Goal: Task Accomplishment & Management: Use online tool/utility

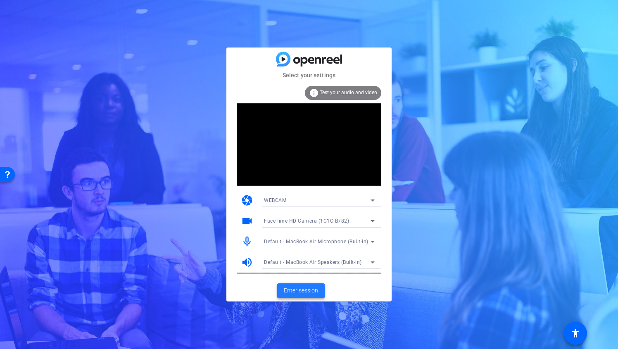
click at [297, 289] on span "Enter session" at bounding box center [301, 290] width 34 height 9
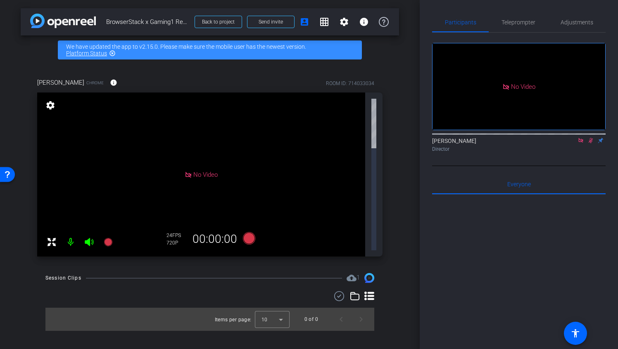
click at [583, 143] on icon at bounding box center [581, 141] width 7 height 6
click at [580, 143] on icon at bounding box center [581, 141] width 7 height 6
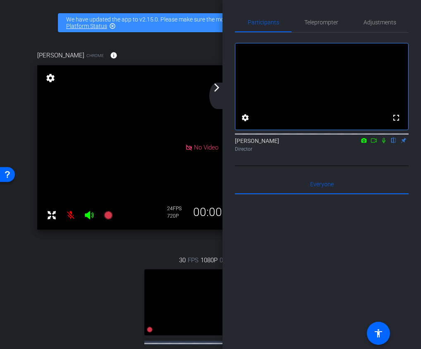
click at [219, 85] on mat-icon "arrow_forward_ios" at bounding box center [217, 88] width 10 height 10
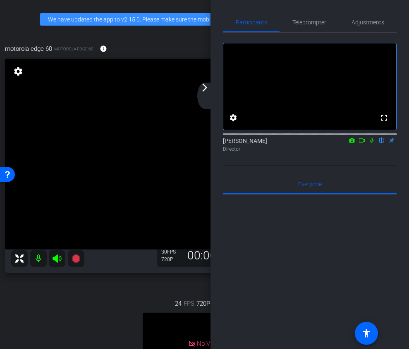
click at [202, 86] on mat-icon "arrow_forward_ios" at bounding box center [205, 88] width 10 height 10
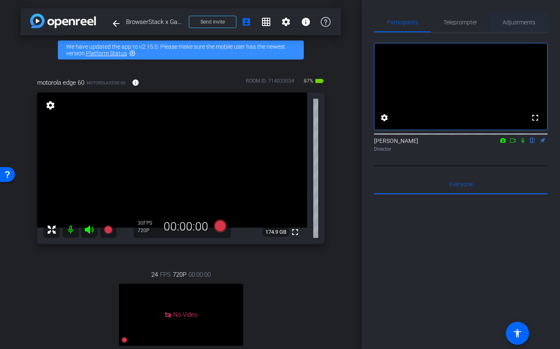
click at [510, 22] on span "Adjustments" at bounding box center [518, 22] width 33 height 6
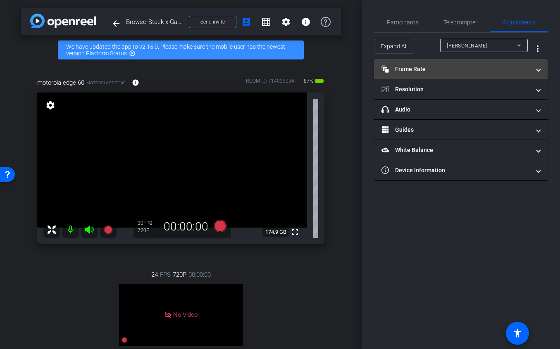
click at [451, 72] on mat-panel-title "Frame Rate Frame Rate" at bounding box center [455, 69] width 149 height 9
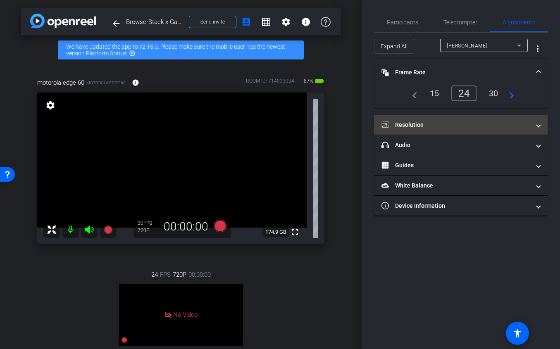
click at [440, 122] on mat-panel-title "Resolution" at bounding box center [455, 125] width 149 height 9
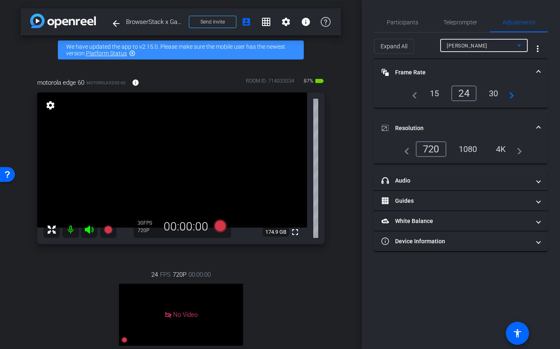
click at [466, 46] on span "[PERSON_NAME]" at bounding box center [467, 46] width 40 height 6
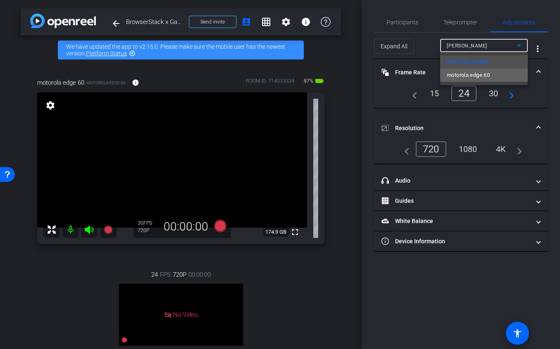
click at [464, 77] on span "motorola edge 60" at bounding box center [468, 75] width 43 height 10
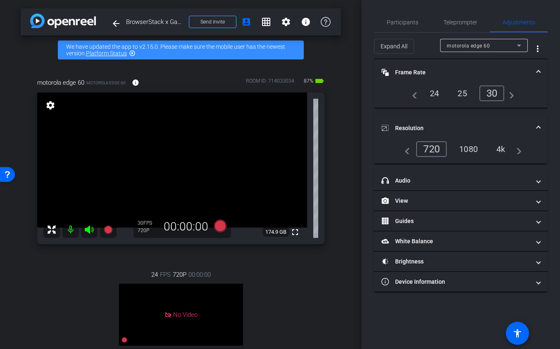
click at [474, 149] on div "1080" at bounding box center [468, 149] width 31 height 14
click at [476, 119] on mat-expansion-panel-header "Resolution" at bounding box center [461, 128] width 174 height 26
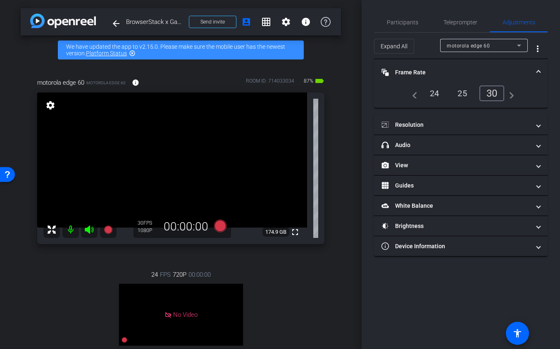
click at [425, 90] on div "24" at bounding box center [435, 93] width 22 height 14
click at [450, 72] on mat-panel-title "Frame Rate Frame Rate" at bounding box center [455, 72] width 149 height 9
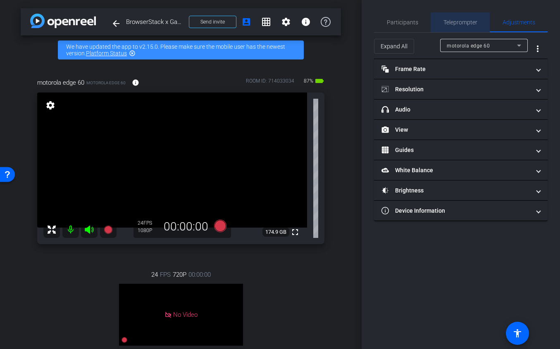
click at [444, 13] on span "Teleprompter" at bounding box center [460, 22] width 34 height 20
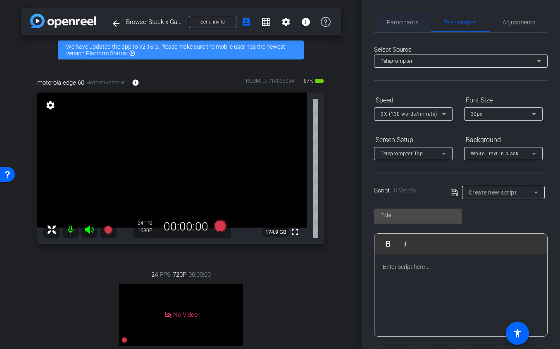
click at [410, 19] on span "Participants" at bounding box center [402, 22] width 31 height 6
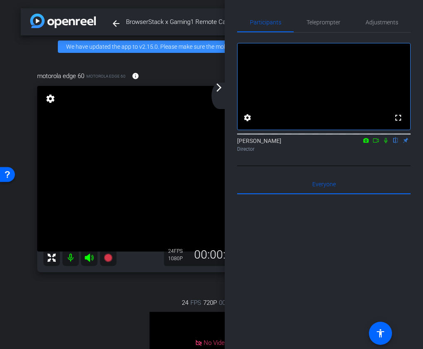
click at [219, 88] on mat-icon "arrow_forward_ios" at bounding box center [219, 88] width 10 height 10
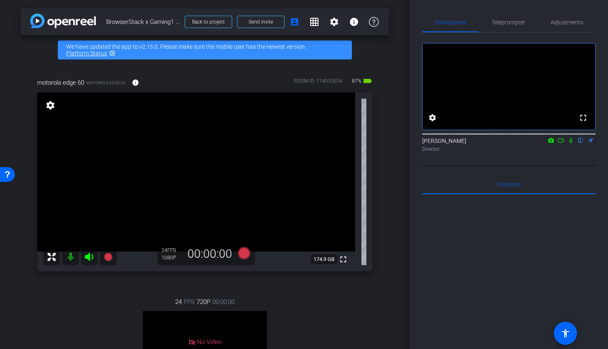
click at [415, 259] on div "Participants Teleprompter Adjustments fullscreen settings Ariam Eqbe flip Direc…" at bounding box center [509, 174] width 198 height 349
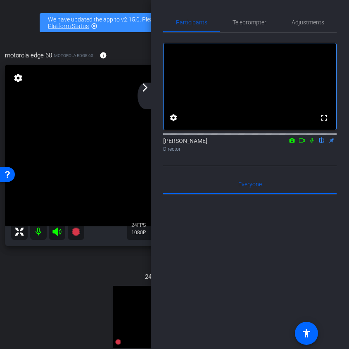
click at [140, 95] on div "arrow_back_ios_new arrow_forward_ios" at bounding box center [146, 96] width 17 height 26
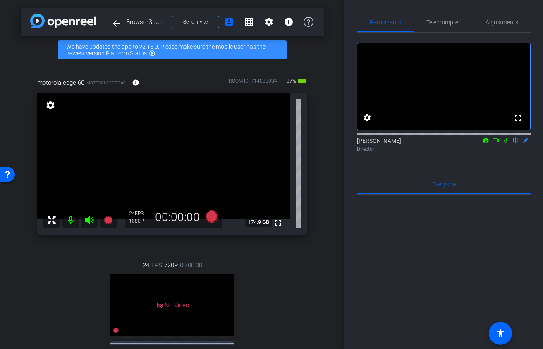
click at [497, 143] on icon at bounding box center [495, 141] width 7 height 6
click at [209, 219] on icon at bounding box center [211, 216] width 12 height 12
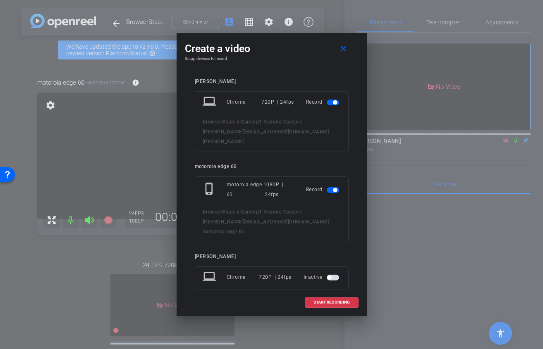
click at [331, 105] on span "button" at bounding box center [332, 103] width 12 height 6
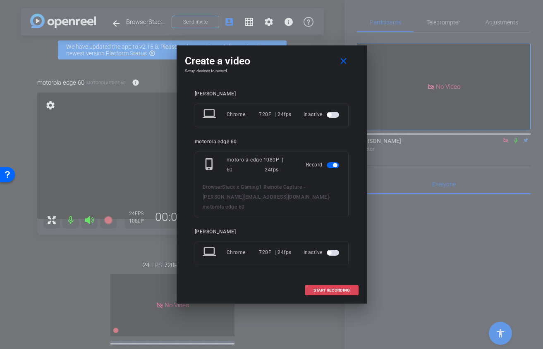
click at [321, 288] on span "START RECORDING" at bounding box center [331, 290] width 36 height 4
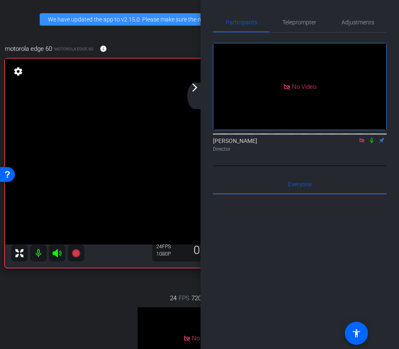
click at [193, 85] on mat-icon "arrow_forward_ios" at bounding box center [195, 88] width 10 height 10
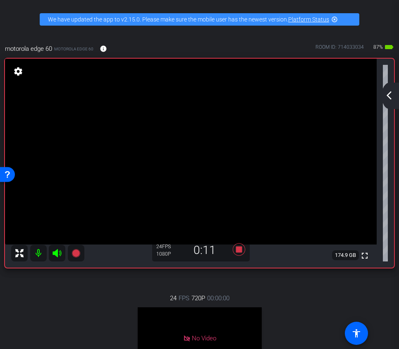
click at [389, 88] on div "arrow_back_ios_new arrow_forward_ios" at bounding box center [389, 96] width 17 height 26
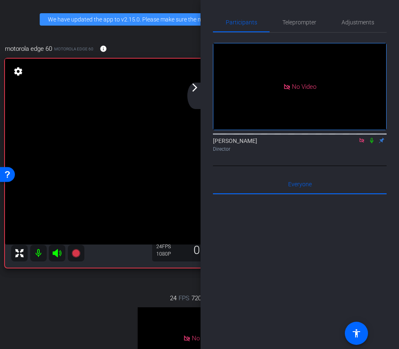
click at [195, 95] on div "arrow_back_ios_new arrow_forward_ios" at bounding box center [195, 96] width 17 height 26
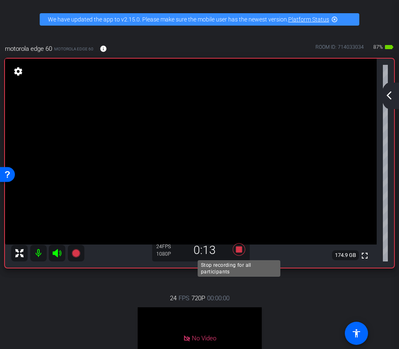
click at [234, 248] on icon at bounding box center [239, 249] width 20 height 15
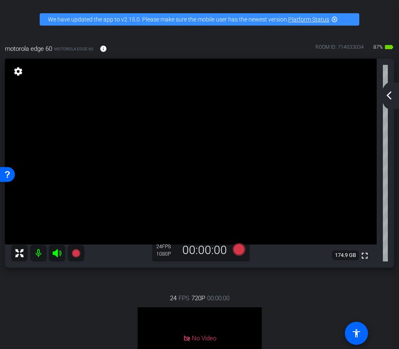
click at [393, 90] on div "arrow_back_ios_new arrow_forward_ios" at bounding box center [389, 96] width 17 height 26
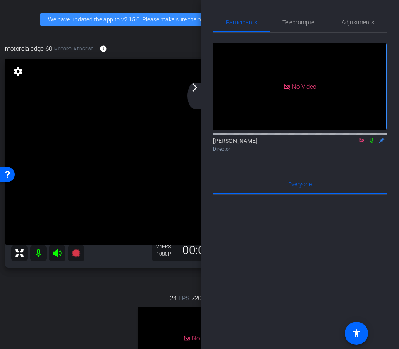
click at [371, 143] on icon at bounding box center [371, 141] width 7 height 6
click at [198, 93] on div "arrow_back_ios_new arrow_forward_ios" at bounding box center [195, 96] width 17 height 26
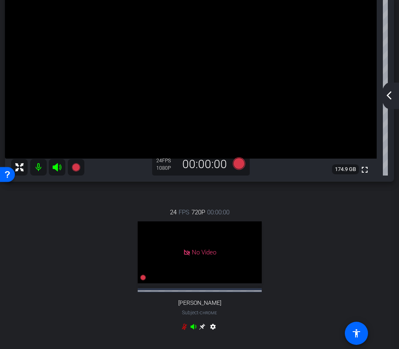
scroll to position [201, 0]
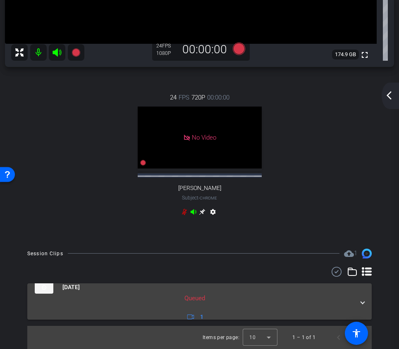
click at [267, 294] on mat-panel-description "Queued 1" at bounding box center [194, 308] width 319 height 29
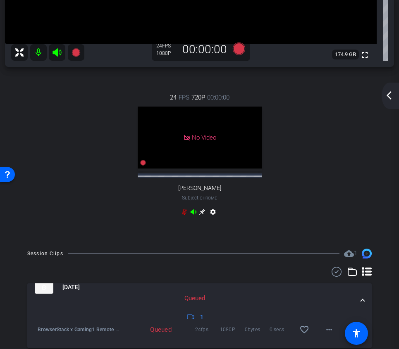
scroll to position [229, 0]
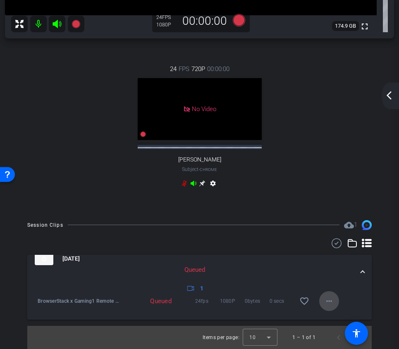
click at [330, 300] on mat-icon "more_horiz" at bounding box center [329, 301] width 10 height 10
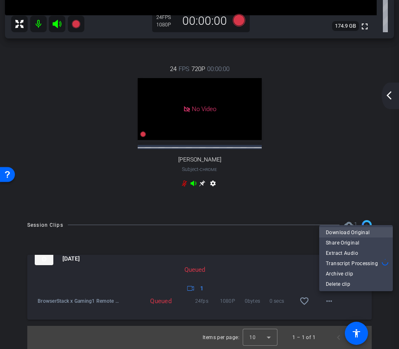
click at [339, 229] on span "Download Original" at bounding box center [356, 232] width 60 height 10
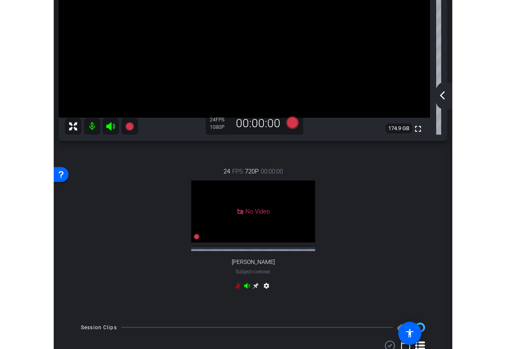
scroll to position [0, 0]
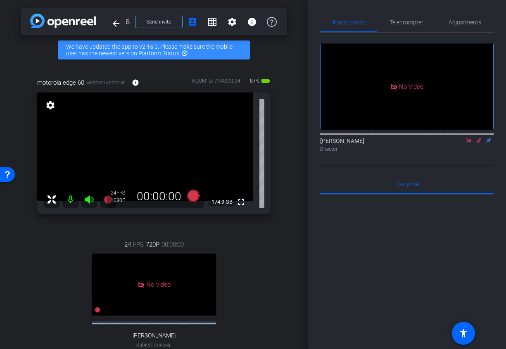
click at [469, 143] on icon at bounding box center [469, 141] width 7 height 6
click at [469, 143] on icon at bounding box center [469, 140] width 5 height 5
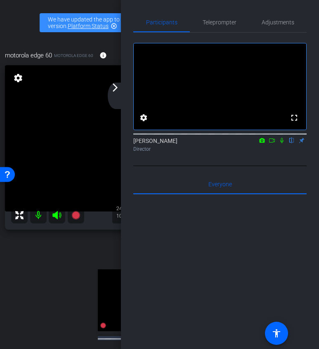
click at [273, 143] on icon at bounding box center [272, 141] width 7 height 6
click at [120, 96] on div "arrow_back_ios_new arrow_forward_ios" at bounding box center [116, 96] width 17 height 26
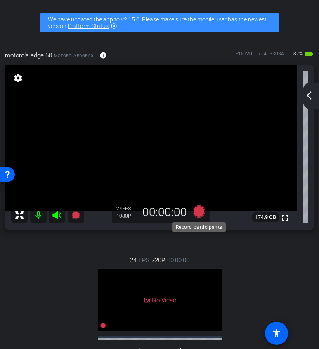
click at [197, 205] on icon at bounding box center [199, 211] width 20 height 15
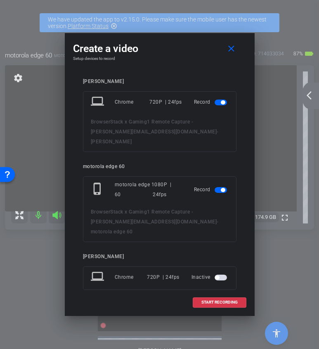
click at [220, 104] on span "button" at bounding box center [221, 103] width 12 height 6
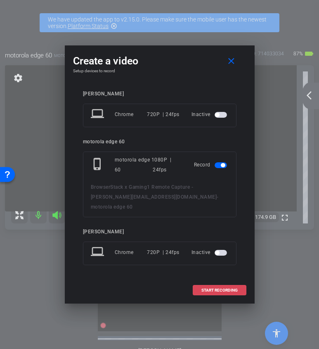
click at [216, 288] on span "START RECORDING" at bounding box center [220, 290] width 36 height 4
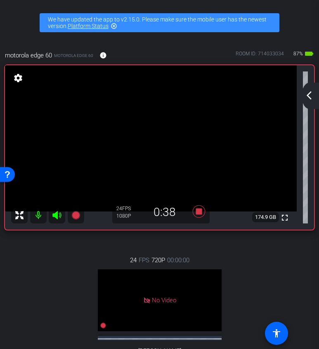
click at [312, 93] on mat-icon "arrow_back_ios_new" at bounding box center [310, 95] width 10 height 10
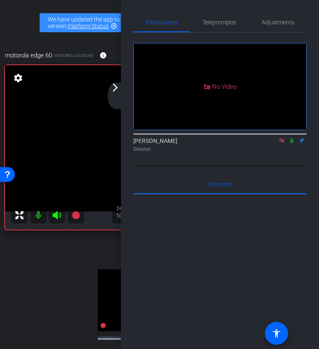
click at [114, 88] on mat-icon "arrow_forward_ios" at bounding box center [115, 88] width 10 height 10
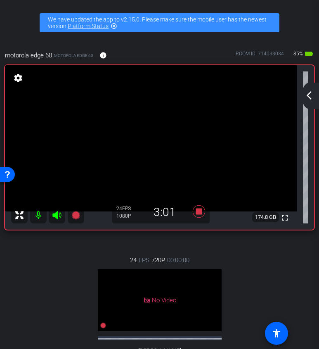
click at [311, 95] on mat-icon "arrow_back_ios_new" at bounding box center [310, 95] width 10 height 10
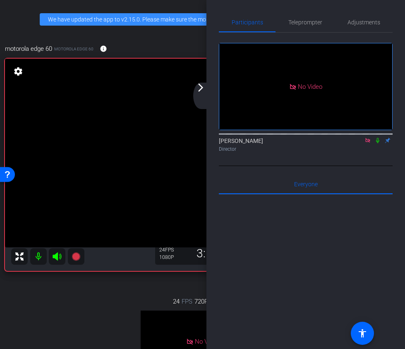
click at [376, 143] on icon at bounding box center [377, 140] width 3 height 5
click at [376, 143] on icon at bounding box center [377, 141] width 7 height 6
click at [376, 143] on icon at bounding box center [377, 140] width 5 height 5
click at [376, 143] on icon at bounding box center [377, 140] width 3 height 5
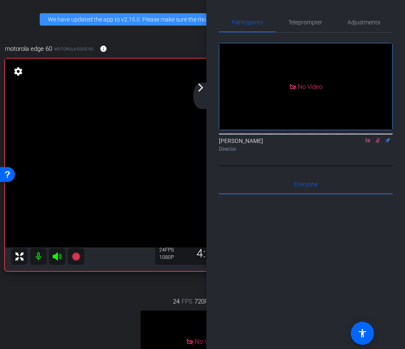
click at [377, 143] on icon at bounding box center [377, 140] width 5 height 5
click at [306, 18] on span "Teleprompter" at bounding box center [305, 22] width 34 height 20
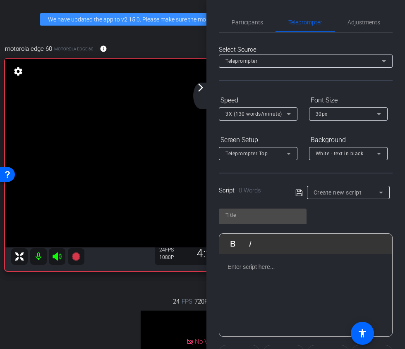
click at [281, 260] on div at bounding box center [305, 295] width 173 height 83
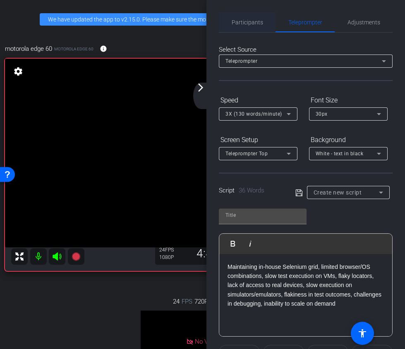
click at [253, 25] on span "Participants" at bounding box center [246, 22] width 31 height 6
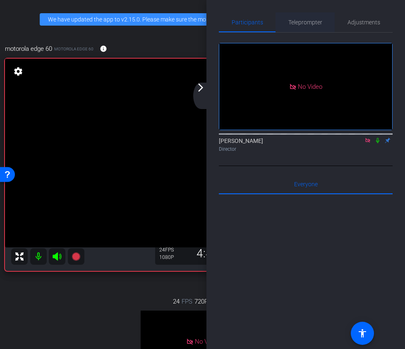
click at [312, 21] on span "Teleprompter" at bounding box center [305, 22] width 34 height 6
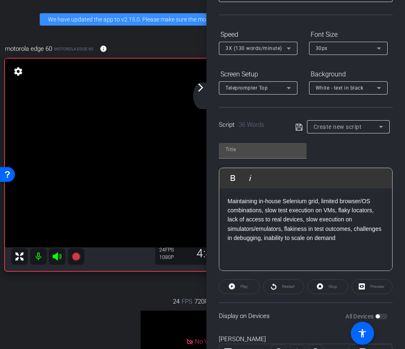
scroll to position [70, 0]
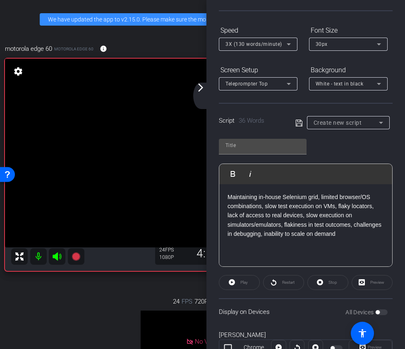
click at [323, 197] on p "Maintaining in-house Selenium grid, limited browser/OS combinations, slow test …" at bounding box center [305, 216] width 156 height 46
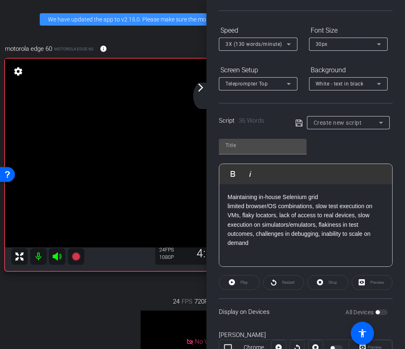
click at [315, 207] on p "limited browser/OS combinations, slow test execution on VMs, flaky locators, la…" at bounding box center [305, 225] width 156 height 46
click at [300, 215] on p "slow test execution on VMs, flaky locators, lack of access to real devices, slo…" at bounding box center [305, 229] width 156 height 37
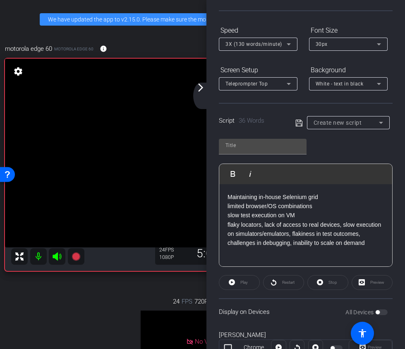
click at [266, 224] on p "flaky locators, lack of access to real devices, slow execution on simulators/em…" at bounding box center [305, 234] width 156 height 28
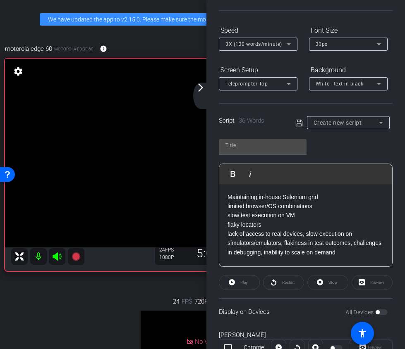
click at [307, 236] on p "lack of access to real devices, slow execution on simulators/emulators, flakine…" at bounding box center [305, 243] width 156 height 28
click at [331, 243] on p "slow execution on simulators/emulators, flakiness in test outcomes, challenges …" at bounding box center [305, 252] width 156 height 28
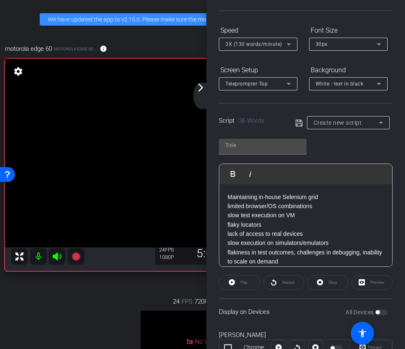
click at [297, 254] on p "flakiness in test outcomes, challenges in debugging, inability to scale on dema…" at bounding box center [305, 257] width 156 height 19
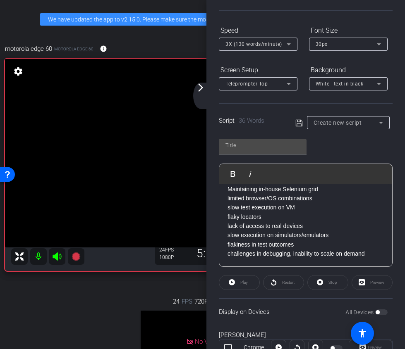
click at [295, 252] on p "challenges in debugging, inability to scale on demand" at bounding box center [305, 253] width 156 height 9
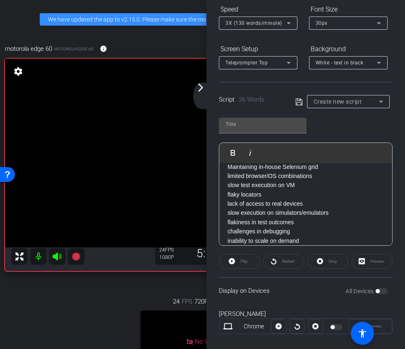
scroll to position [145, 0]
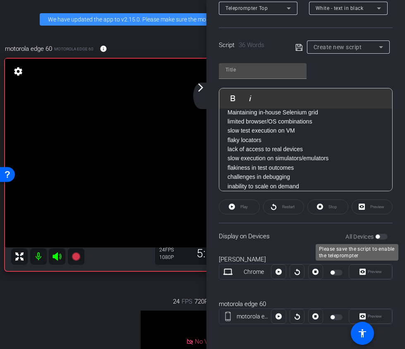
click at [381, 234] on div "All Devices" at bounding box center [366, 237] width 42 height 8
click at [381, 236] on div "All Devices" at bounding box center [366, 237] width 42 height 8
click at [301, 52] on icon at bounding box center [298, 48] width 7 height 10
type input "Default title 9970"
click at [300, 49] on icon at bounding box center [298, 48] width 7 height 10
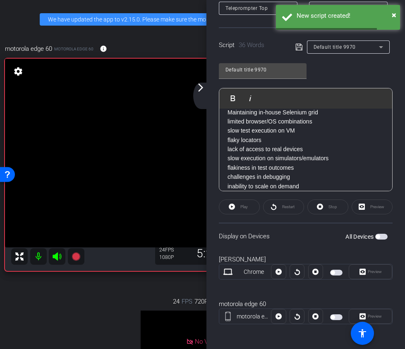
click at [386, 239] on span "button" at bounding box center [381, 237] width 12 height 6
click at [335, 270] on span "button" at bounding box center [336, 273] width 12 height 6
click at [231, 201] on span at bounding box center [239, 207] width 40 height 20
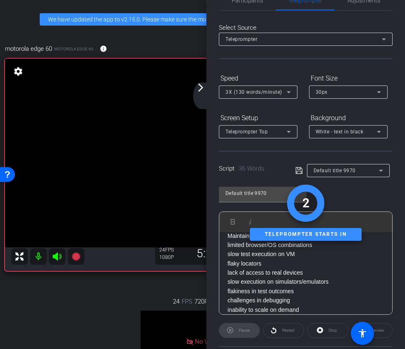
scroll to position [17, 0]
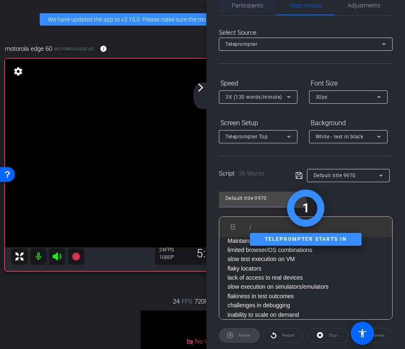
click at [248, 7] on span "Participants" at bounding box center [246, 5] width 31 height 6
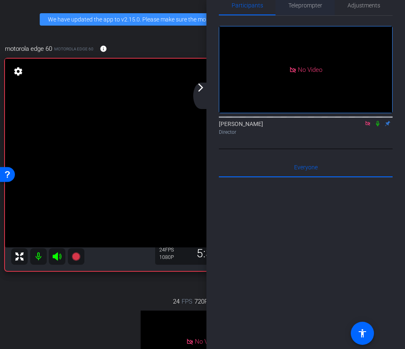
click at [295, 4] on span "Teleprompter" at bounding box center [305, 5] width 34 height 6
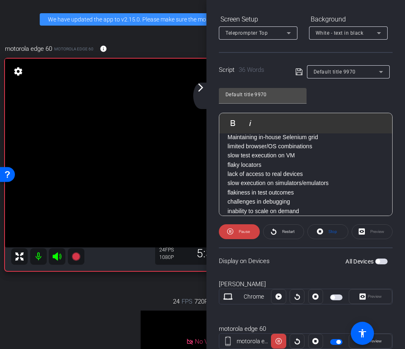
scroll to position [147, 0]
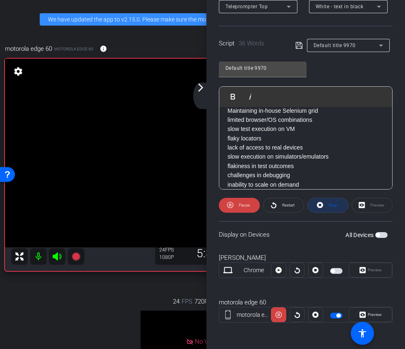
click at [332, 204] on span "Stop" at bounding box center [332, 205] width 9 height 5
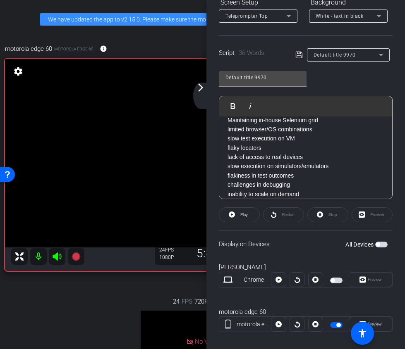
scroll to position [138, 0]
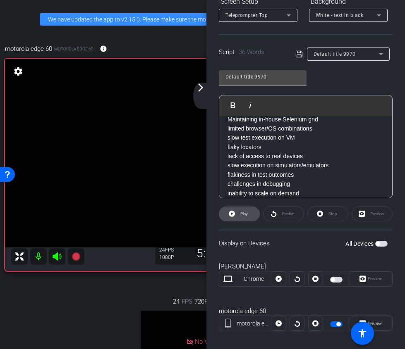
click at [241, 219] on span "Play" at bounding box center [243, 214] width 10 height 12
click at [327, 220] on span at bounding box center [327, 214] width 40 height 20
click at [241, 215] on span "Play" at bounding box center [243, 214] width 7 height 5
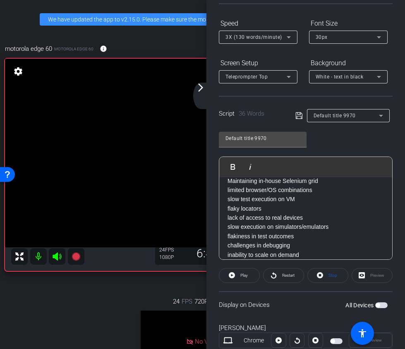
scroll to position [0, 0]
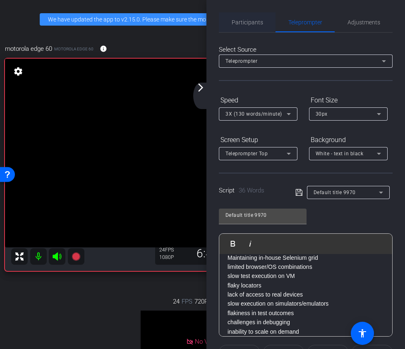
click at [254, 25] on span "Participants" at bounding box center [246, 22] width 31 height 6
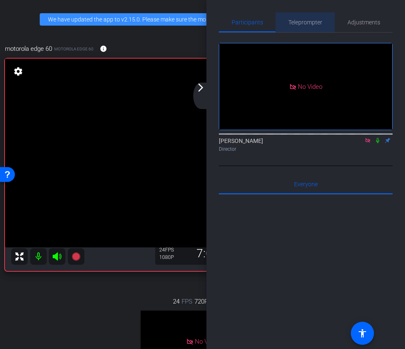
click at [305, 19] on span "Teleprompter" at bounding box center [305, 22] width 34 height 6
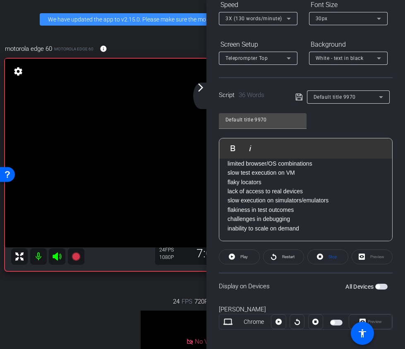
scroll to position [147, 0]
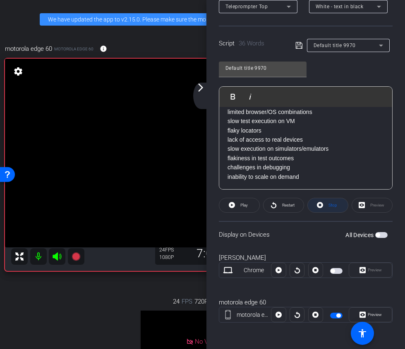
click at [340, 207] on span at bounding box center [327, 205] width 40 height 20
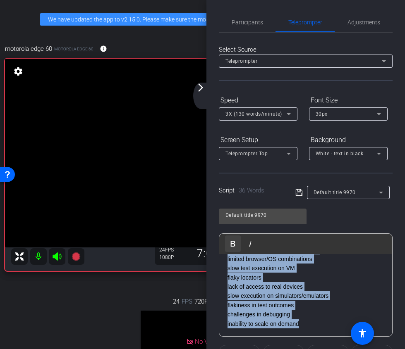
scroll to position [0, 0]
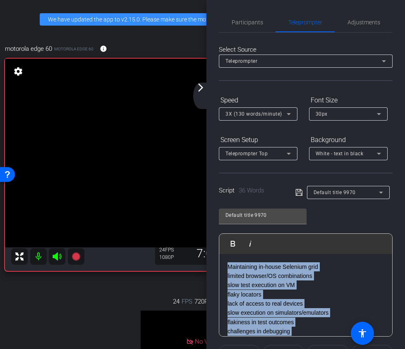
drag, startPoint x: 302, startPoint y: 326, endPoint x: 223, endPoint y: 241, distance: 116.1
click at [223, 241] on div "Play Play from this location Play Selected Play and display the selected text o…" at bounding box center [306, 284] width 174 height 103
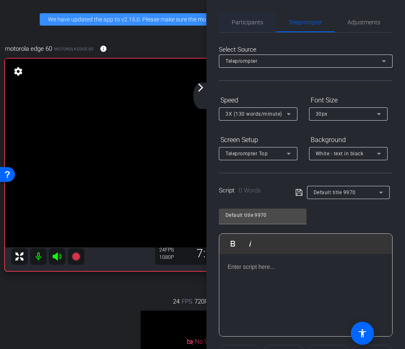
click at [245, 29] on span "Participants" at bounding box center [246, 22] width 31 height 20
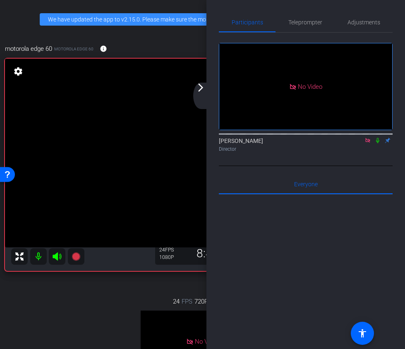
click at [367, 138] on icon at bounding box center [367, 141] width 7 height 6
click at [357, 143] on icon at bounding box center [357, 141] width 7 height 6
click at [198, 88] on mat-icon "arrow_forward_ios" at bounding box center [200, 88] width 10 height 10
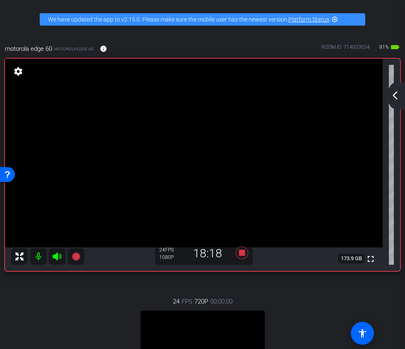
click at [397, 93] on mat-icon "arrow_back_ios_new" at bounding box center [395, 95] width 10 height 10
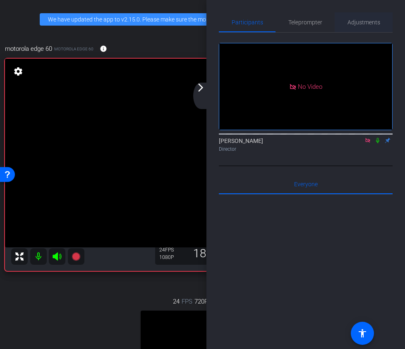
click at [362, 27] on span "Adjustments" at bounding box center [363, 22] width 33 height 20
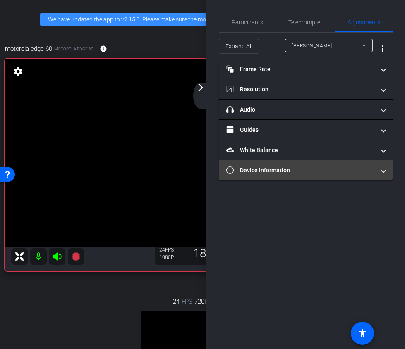
click at [286, 167] on mat-panel-title "Device Information" at bounding box center [300, 170] width 149 height 9
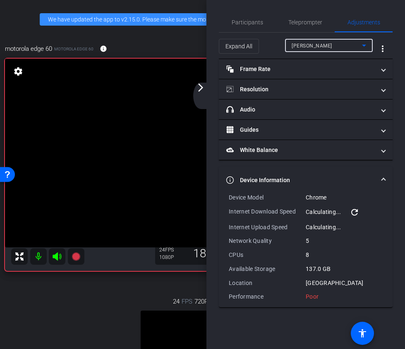
click at [315, 43] on span "[PERSON_NAME]" at bounding box center [311, 46] width 40 height 6
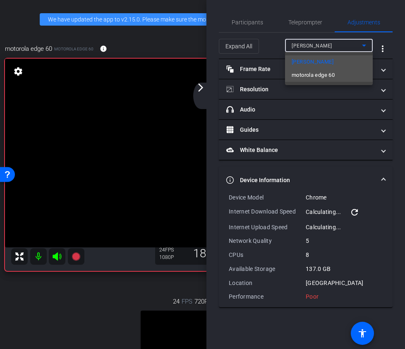
click at [315, 73] on span "motorola edge 60" at bounding box center [312, 75] width 43 height 10
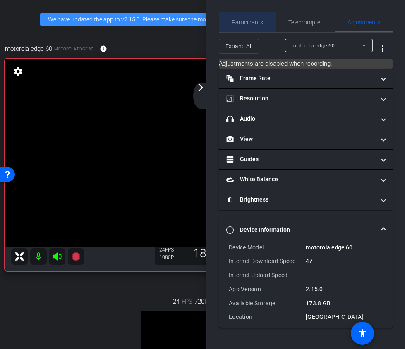
click at [254, 26] on span "Participants" at bounding box center [246, 22] width 31 height 20
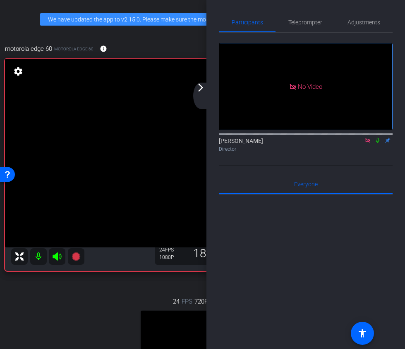
click at [205, 90] on mat-icon "arrow_forward_ios" at bounding box center [200, 88] width 10 height 10
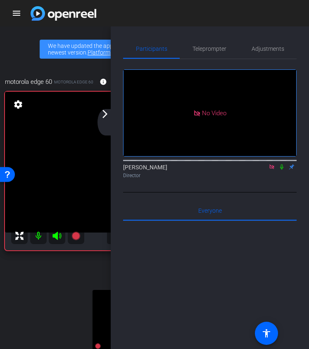
click at [110, 121] on div "arrow_back_ios_new arrow_forward_ios" at bounding box center [106, 122] width 17 height 26
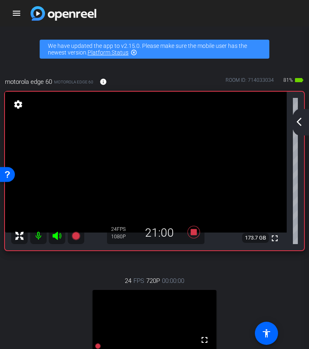
click at [297, 124] on mat-icon "arrow_back_ios_new" at bounding box center [299, 122] width 10 height 10
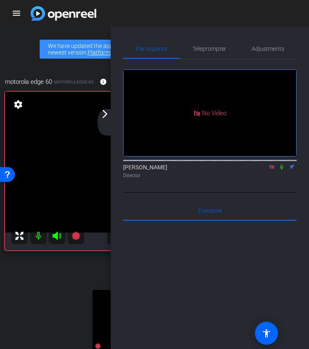
click at [271, 164] on icon at bounding box center [272, 167] width 7 height 6
click at [107, 117] on mat-icon "arrow_forward_ios" at bounding box center [105, 114] width 10 height 10
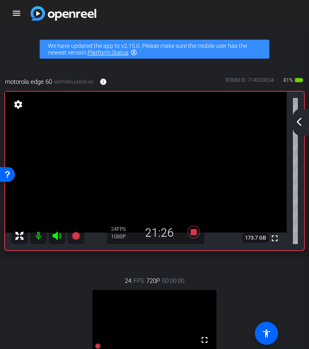
click at [300, 119] on mat-icon "arrow_back_ios_new" at bounding box center [299, 122] width 10 height 10
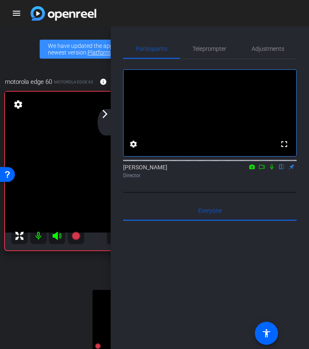
click at [263, 170] on icon at bounding box center [262, 167] width 7 height 6
click at [106, 114] on mat-icon "arrow_forward_ios" at bounding box center [105, 114] width 10 height 10
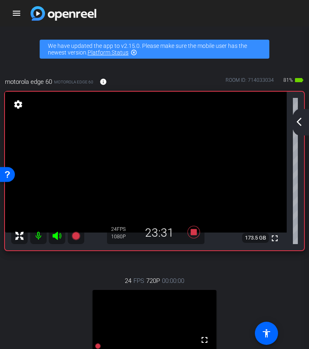
click at [295, 127] on div "arrow_back_ios_new arrow_forward_ios" at bounding box center [300, 122] width 17 height 26
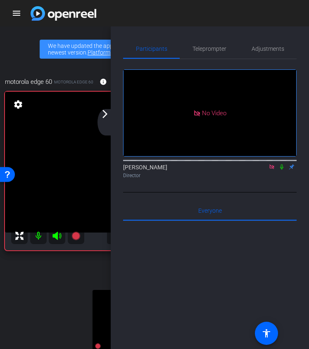
click at [105, 114] on mat-icon "arrow_forward_ios" at bounding box center [105, 114] width 10 height 10
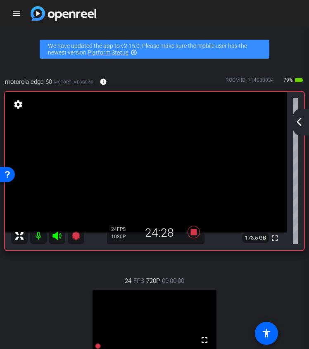
click at [299, 130] on div "arrow_back_ios_new arrow_forward_ios" at bounding box center [300, 122] width 17 height 26
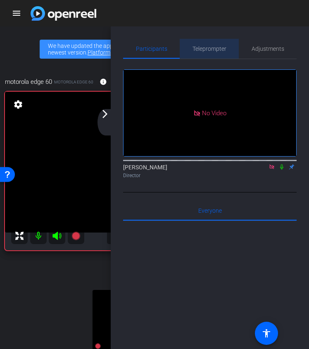
click at [203, 50] on span "Teleprompter" at bounding box center [210, 49] width 34 height 6
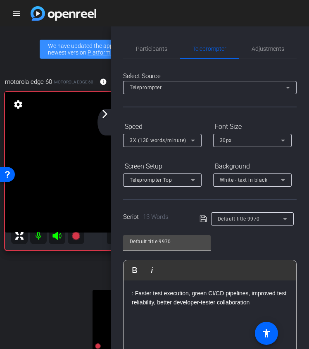
click at [135, 295] on p ": Faster test execution, green CI/CD pipelines, improved test reliability, bett…" at bounding box center [210, 298] width 156 height 19
click at [200, 209] on div "Script 12 Words Default title 9970" at bounding box center [210, 212] width 174 height 26
click at [200, 219] on icon at bounding box center [203, 219] width 7 height 10
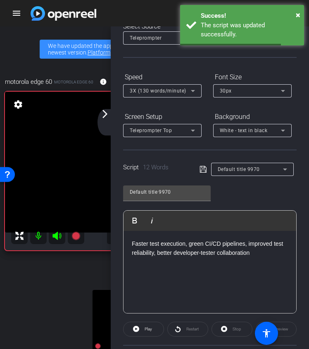
click at [187, 247] on p "Faster test execution, green CI/CD pipelines, improved test reliability, better…" at bounding box center [210, 248] width 156 height 19
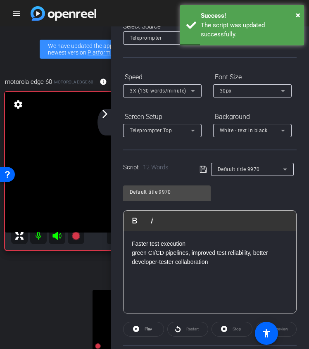
click at [192, 254] on p "green CI/CD pipelines, improved test reliability, better developer-tester colla…" at bounding box center [210, 257] width 156 height 19
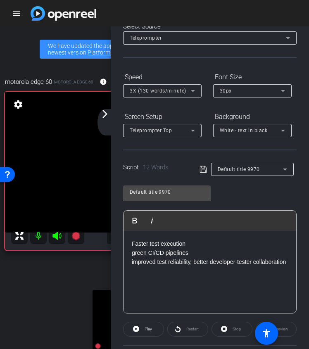
click at [194, 261] on p "improved test reliability, better developer-tester collaboration" at bounding box center [210, 261] width 156 height 9
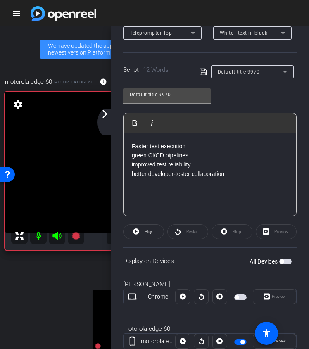
scroll to position [26, 0]
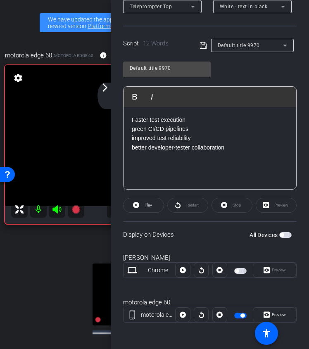
click at [141, 216] on openreel-capture-teleprompter "Speed 3X (130 words/minute) Font Size 30px Screen Setup Teleprompter Top Backgr…" at bounding box center [210, 141] width 174 height 391
click at [139, 211] on span at bounding box center [144, 205] width 40 height 20
click at [233, 206] on span "Stop" at bounding box center [237, 205] width 9 height 5
click at [102, 85] on mat-icon "arrow_forward_ios" at bounding box center [105, 88] width 10 height 10
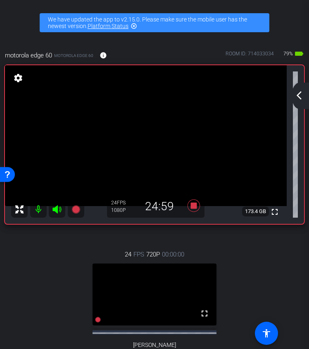
click at [306, 93] on div "arrow_back_ios_new arrow_forward_ios" at bounding box center [300, 96] width 17 height 26
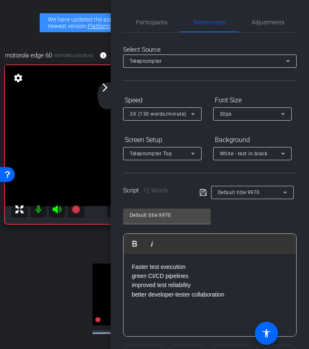
scroll to position [147, 0]
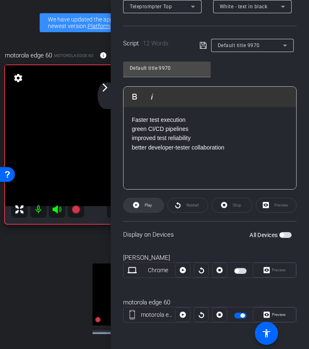
click at [153, 202] on span at bounding box center [144, 205] width 40 height 20
click at [226, 205] on icon at bounding box center [224, 205] width 6 height 6
click at [102, 93] on div "arrow_back_ios_new arrow_forward_ios" at bounding box center [106, 96] width 17 height 26
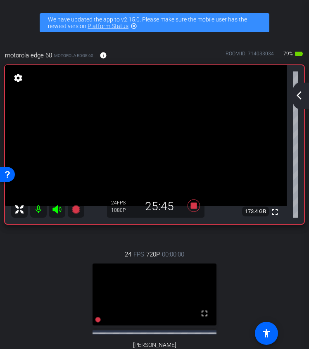
click at [300, 95] on mat-icon "arrow_back_ios_new" at bounding box center [299, 95] width 10 height 10
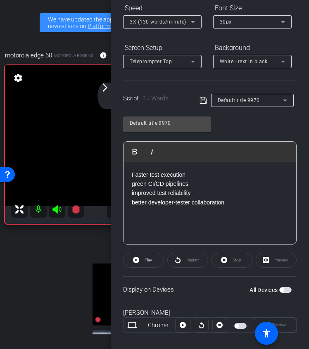
scroll to position [147, 0]
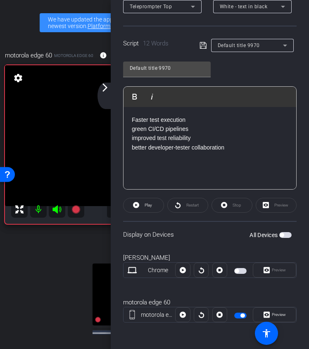
click at [150, 189] on div "Play Play from this location Play Selected Play and display the selected text o…" at bounding box center [210, 137] width 174 height 103
click at [149, 202] on span "Play" at bounding box center [148, 206] width 10 height 12
click at [104, 91] on mat-icon "arrow_forward_ios" at bounding box center [105, 88] width 10 height 10
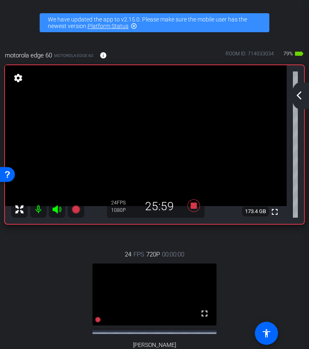
scroll to position [0, 0]
click at [296, 99] on mat-icon "arrow_back_ios_new" at bounding box center [299, 95] width 10 height 10
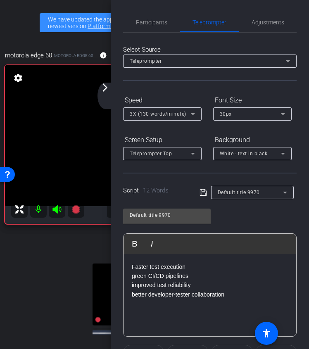
scroll to position [147, 0]
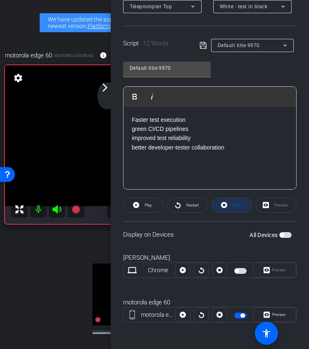
click at [236, 205] on span "Stop" at bounding box center [237, 205] width 9 height 5
click at [146, 209] on span "Play" at bounding box center [148, 206] width 10 height 12
click at [151, 208] on span "Play" at bounding box center [148, 206] width 10 height 12
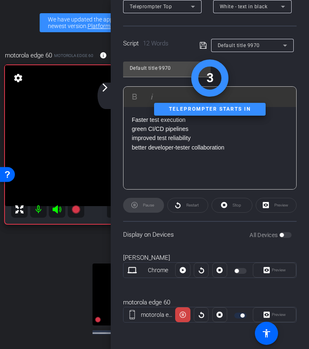
click at [109, 102] on div "arrow_back_ios_new arrow_forward_ios" at bounding box center [106, 96] width 17 height 26
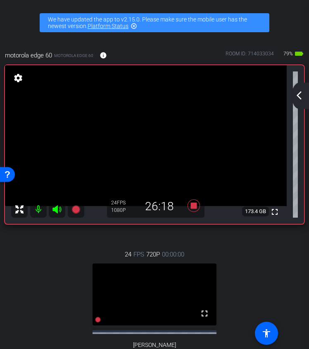
scroll to position [0, 0]
click at [300, 88] on div "arrow_back_ios_new arrow_forward_ios" at bounding box center [300, 96] width 17 height 26
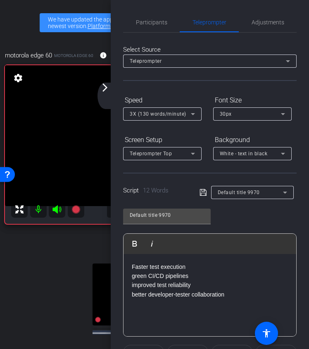
click at [98, 89] on video at bounding box center [146, 135] width 282 height 141
click at [105, 91] on mat-icon "arrow_forward_ios" at bounding box center [105, 88] width 10 height 10
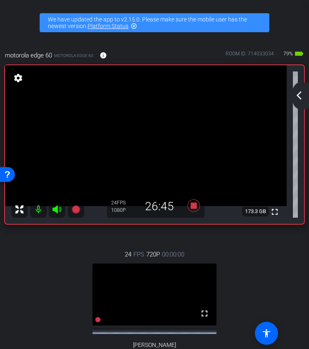
click at [299, 93] on mat-icon "arrow_back_ios_new" at bounding box center [299, 95] width 10 height 10
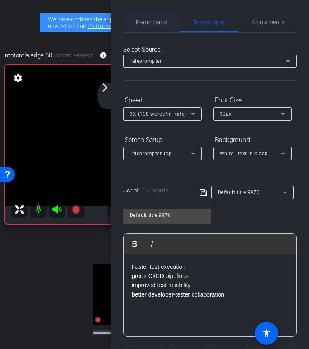
click at [167, 20] on div "Participants" at bounding box center [151, 22] width 57 height 20
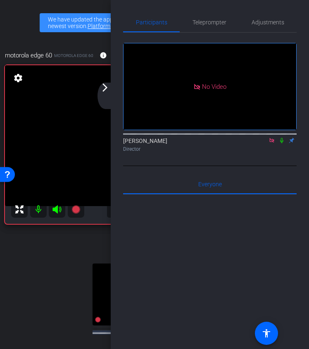
click at [107, 94] on div "arrow_back_ios_new arrow_forward_ios" at bounding box center [106, 96] width 17 height 26
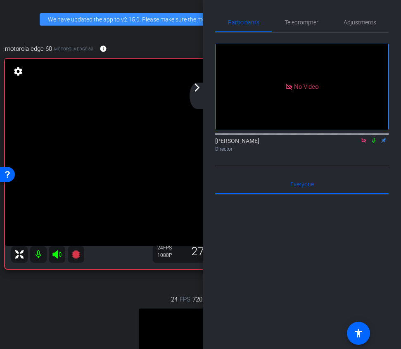
click at [362, 138] on icon at bounding box center [364, 140] width 5 height 5
click at [355, 143] on icon at bounding box center [354, 140] width 6 height 4
click at [374, 143] on icon at bounding box center [374, 141] width 7 height 6
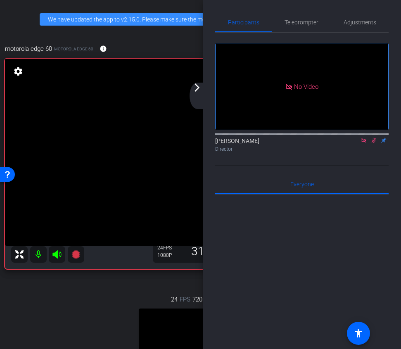
click at [374, 143] on icon at bounding box center [374, 141] width 7 height 6
click at [377, 143] on icon at bounding box center [374, 140] width 7 height 6
click at [373, 143] on icon at bounding box center [374, 140] width 7 height 6
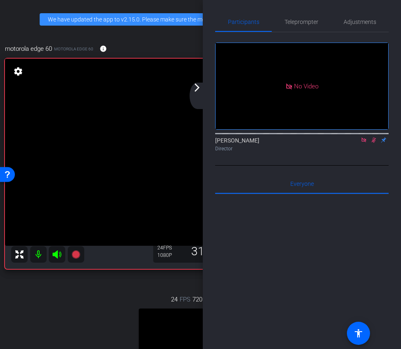
click at [373, 143] on icon at bounding box center [374, 140] width 7 height 6
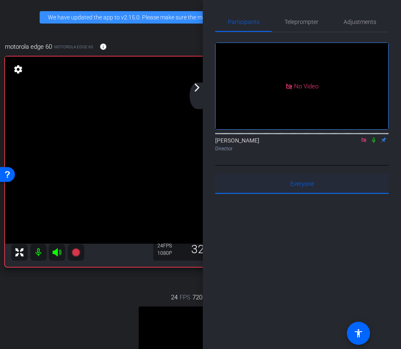
scroll to position [0, 0]
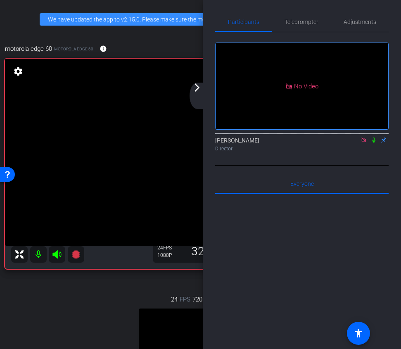
click at [199, 90] on mat-icon "arrow_forward_ios" at bounding box center [197, 88] width 10 height 10
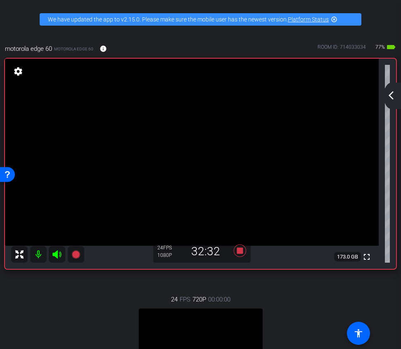
click at [393, 87] on div "arrow_back_ios_new arrow_forward_ios" at bounding box center [392, 96] width 17 height 26
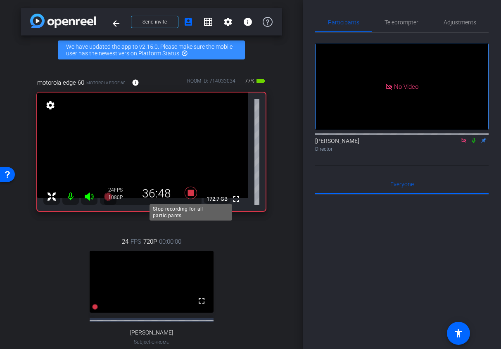
click at [191, 192] on icon at bounding box center [190, 193] width 12 height 12
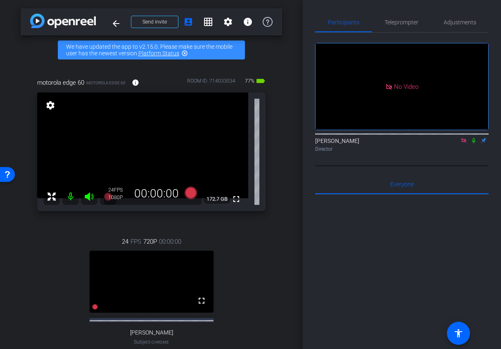
click at [463, 143] on icon at bounding box center [464, 141] width 7 height 6
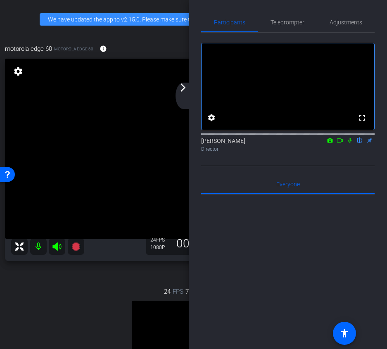
click at [182, 97] on div "arrow_back_ios_new arrow_forward_ios" at bounding box center [184, 96] width 17 height 26
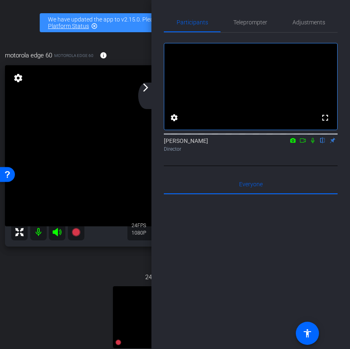
click at [150, 92] on div "arrow_back_ios_new arrow_forward_ios" at bounding box center [146, 96] width 17 height 26
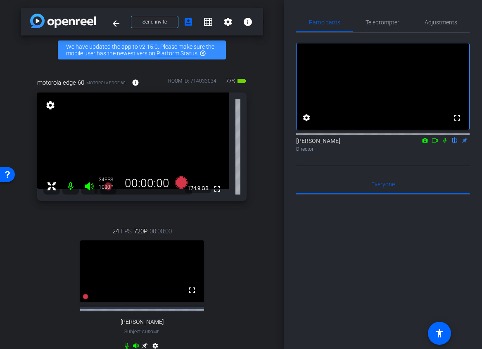
click at [432, 143] on icon at bounding box center [435, 141] width 7 height 6
click at [453, 143] on icon at bounding box center [454, 140] width 3 height 5
